Goal: Information Seeking & Learning: Learn about a topic

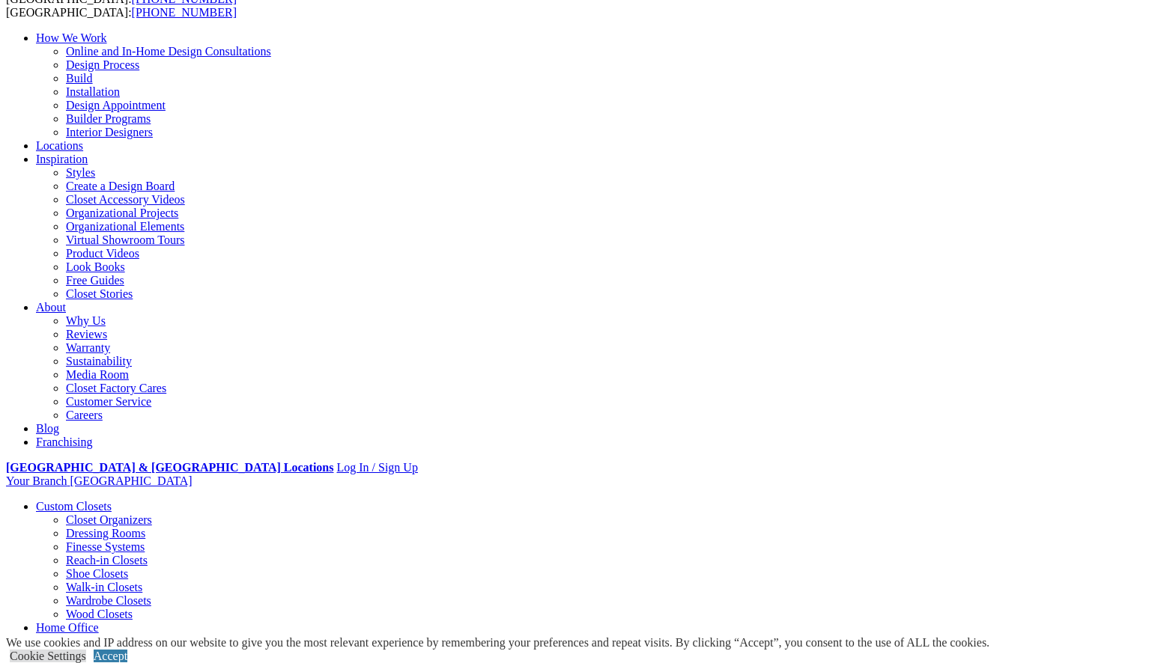
scroll to position [118, 0]
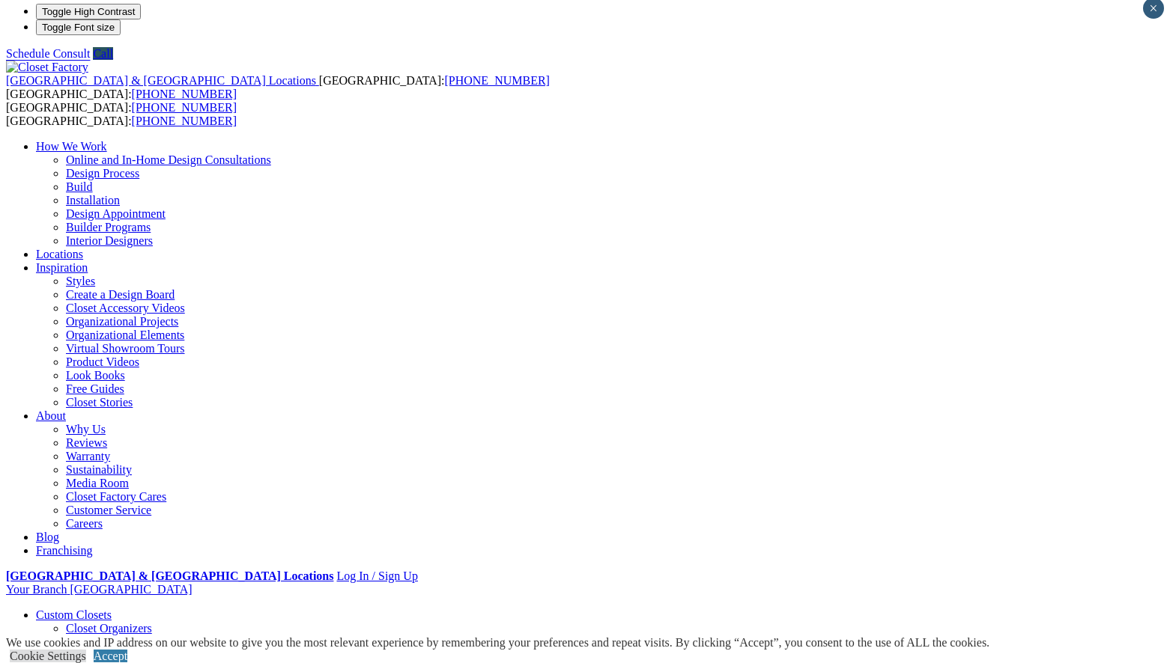
scroll to position [9, 0]
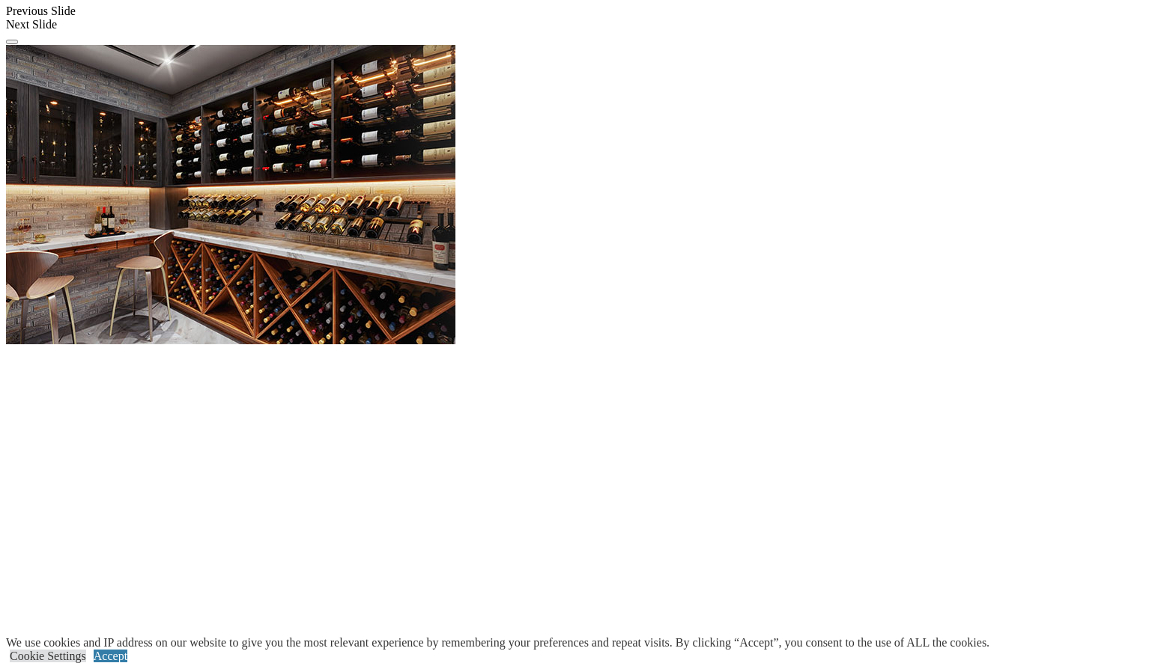
scroll to position [1365, 0]
